Goal: Find specific page/section: Find specific page/section

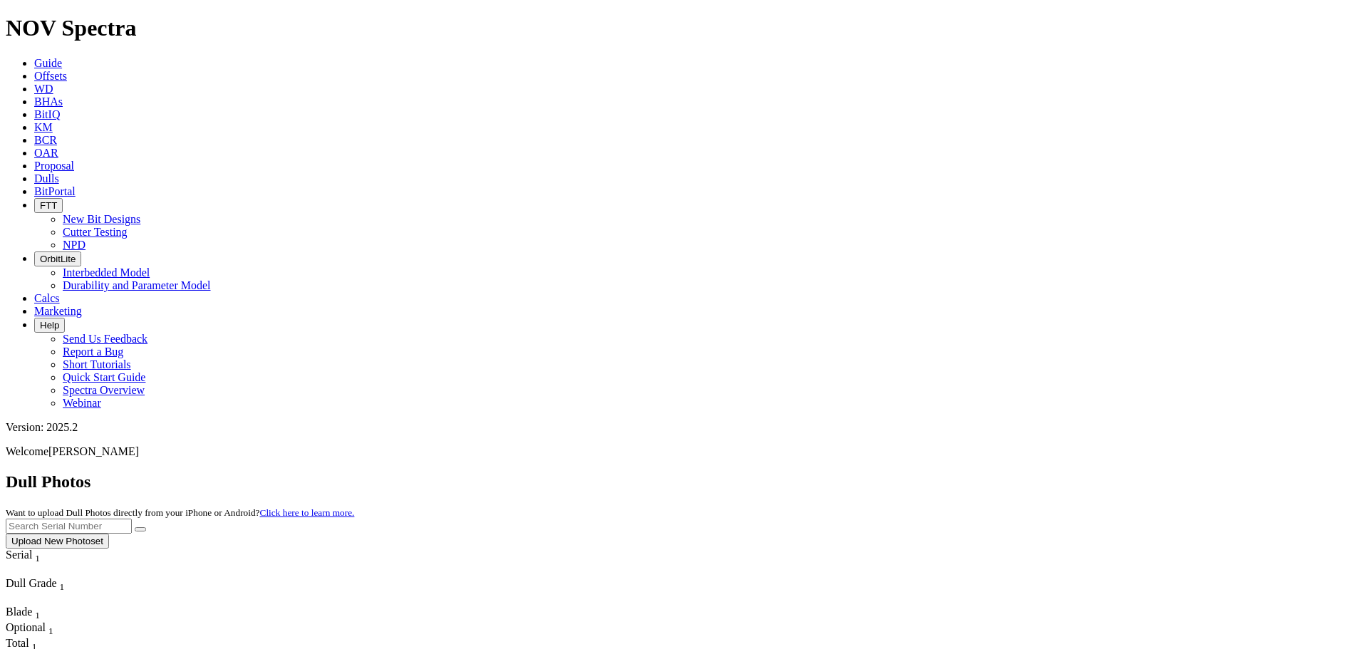
click at [132, 519] on input "text" at bounding box center [69, 526] width 126 height 15
paste input "F316993"
click at [140, 530] on icon "submit" at bounding box center [140, 530] width 0 height 0
click at [132, 519] on input "F316993" at bounding box center [69, 526] width 126 height 15
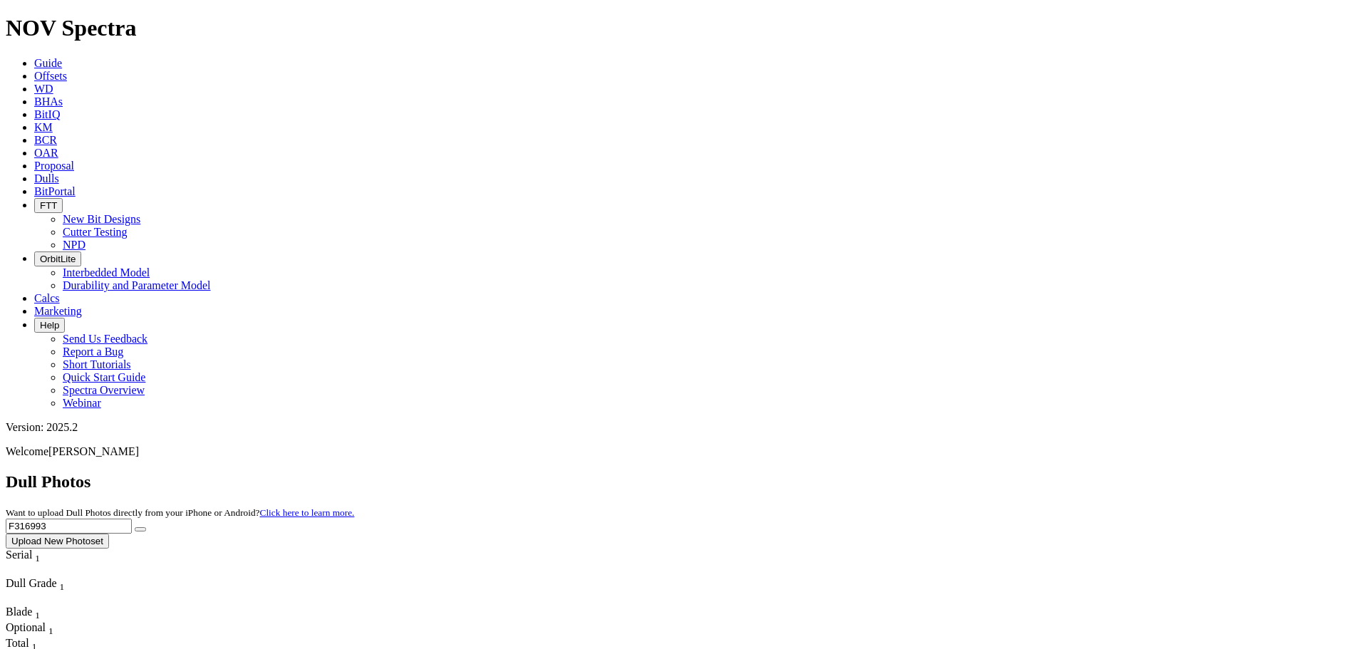
click at [132, 519] on input "F316993" at bounding box center [69, 526] width 126 height 15
paste input "A308443"
click at [135, 527] on button "submit" at bounding box center [140, 529] width 11 height 4
click at [132, 519] on input "A308443" at bounding box center [69, 526] width 126 height 15
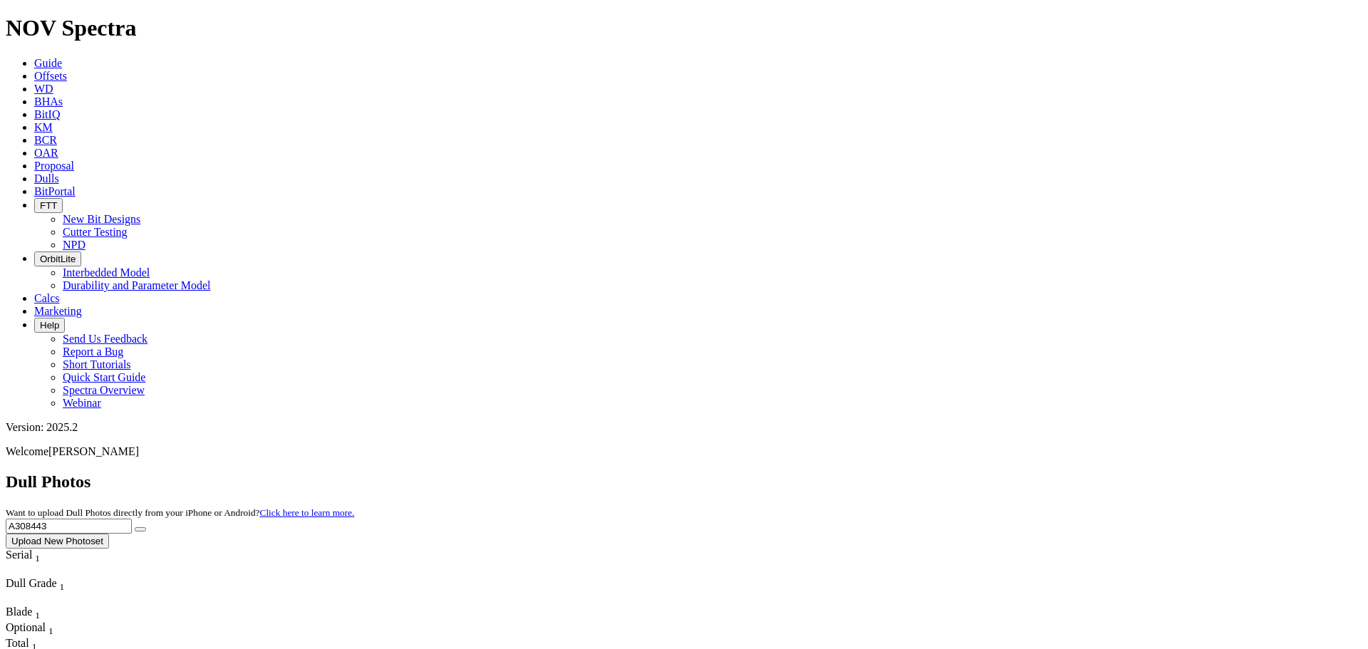
click at [132, 519] on input "A308443" at bounding box center [69, 526] width 126 height 15
paste input "32"
click at [140, 530] on icon "submit" at bounding box center [140, 530] width 0 height 0
click at [132, 519] on input "A308432" at bounding box center [69, 526] width 126 height 15
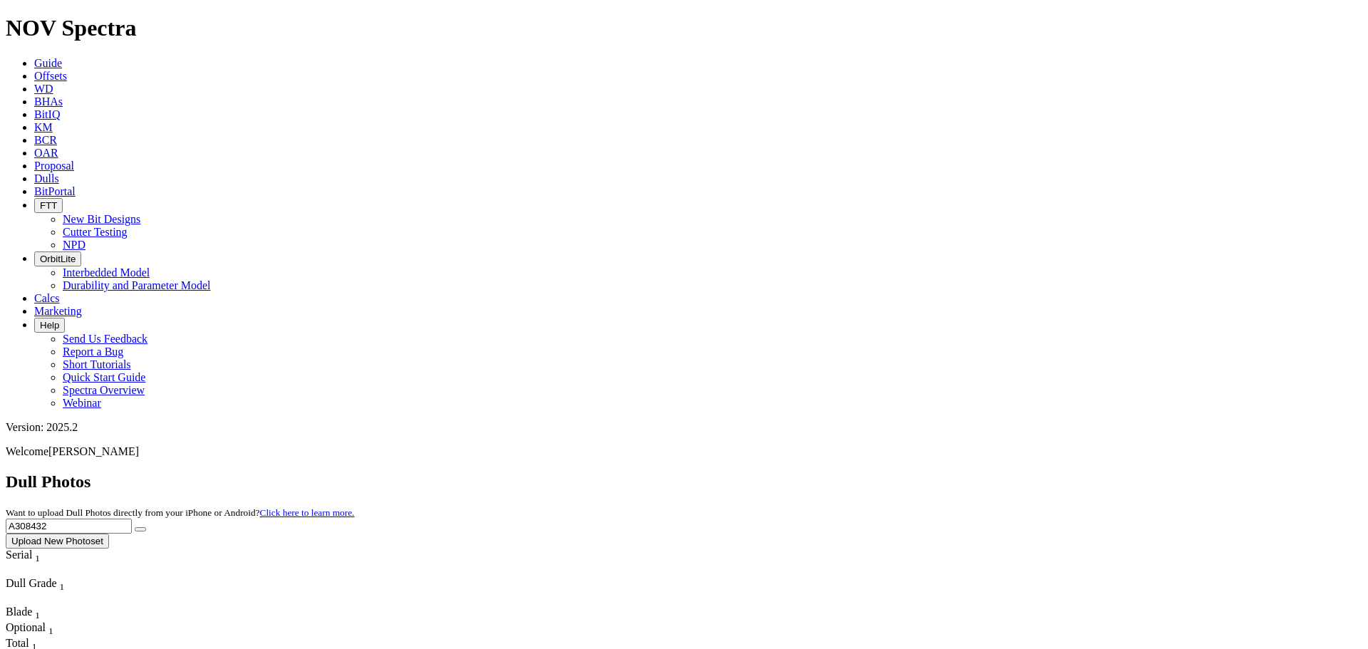
click at [132, 519] on input "A308432" at bounding box center [69, 526] width 126 height 15
paste input "F318541"
click at [140, 530] on icon "submit" at bounding box center [140, 530] width 0 height 0
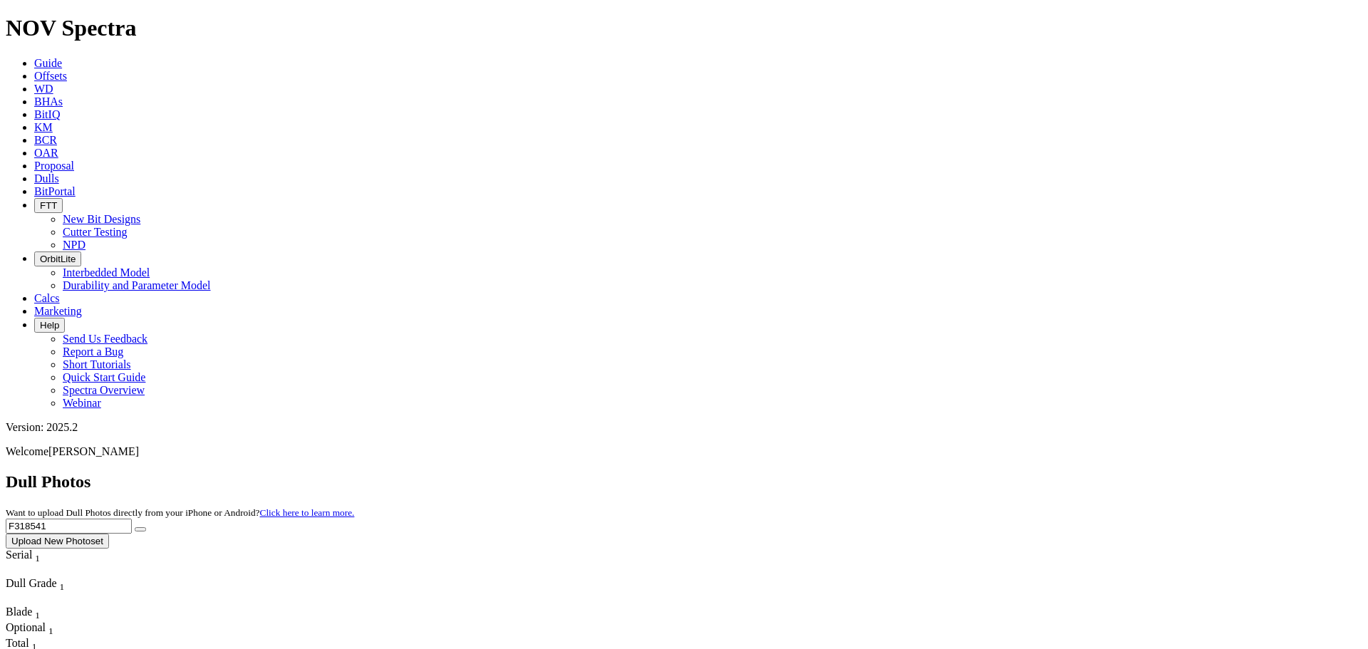
click at [132, 519] on input "F318541" at bounding box center [69, 526] width 126 height 15
paste input "6994"
click at [140, 530] on icon "submit" at bounding box center [140, 530] width 0 height 0
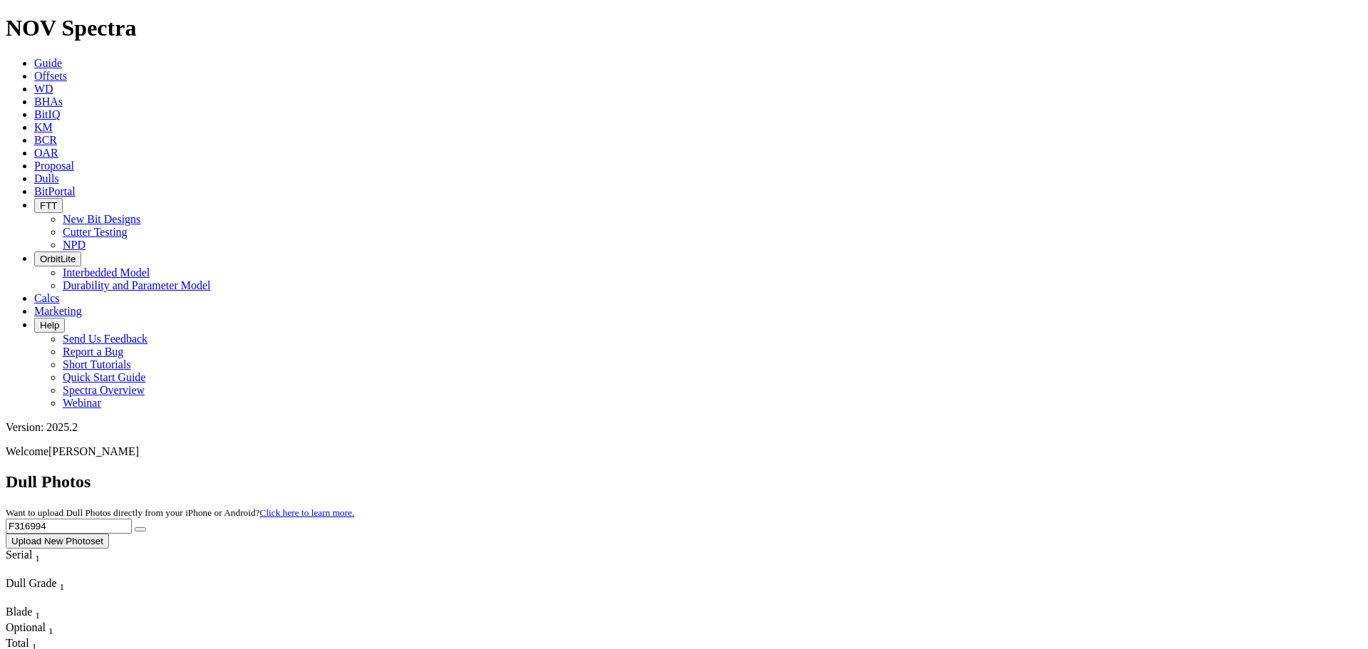
click at [132, 519] on input "F316994" at bounding box center [69, 526] width 126 height 15
paste input "A303681"
type input "A303681"
click at [146, 527] on button "submit" at bounding box center [140, 529] width 11 height 4
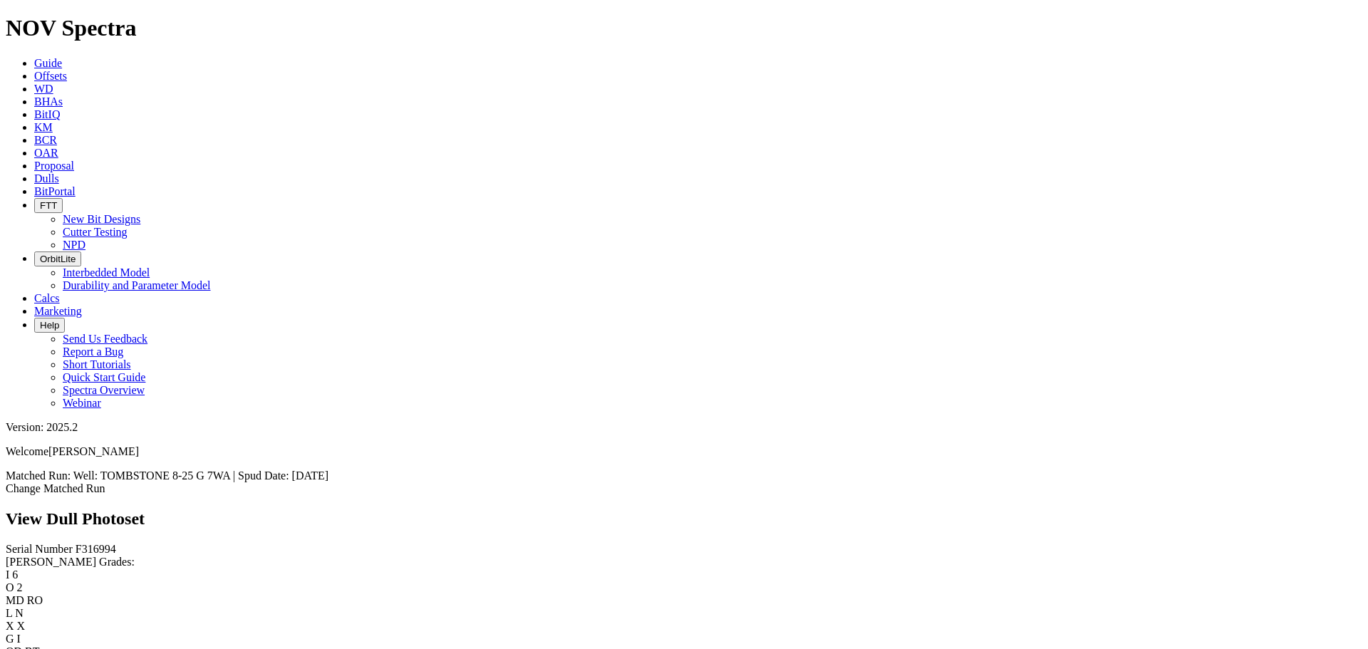
scroll to position [570, 0]
